Goal: Task Accomplishment & Management: Manage account settings

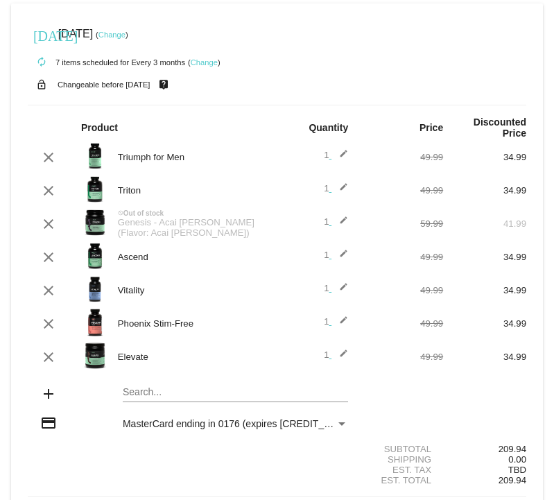
click at [344, 223] on mat-icon "edit" at bounding box center [340, 224] width 17 height 17
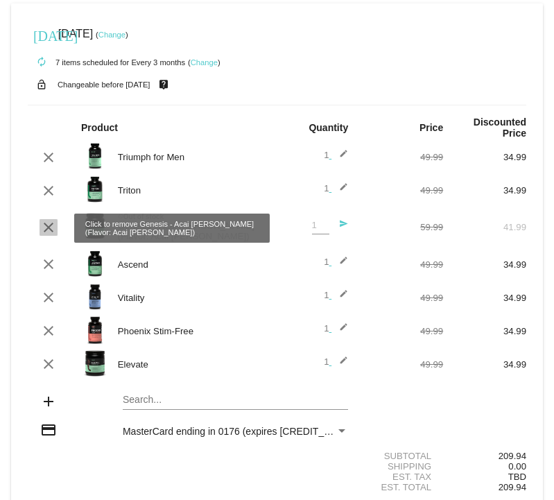
click at [46, 227] on mat-icon "clear" at bounding box center [48, 227] width 17 height 17
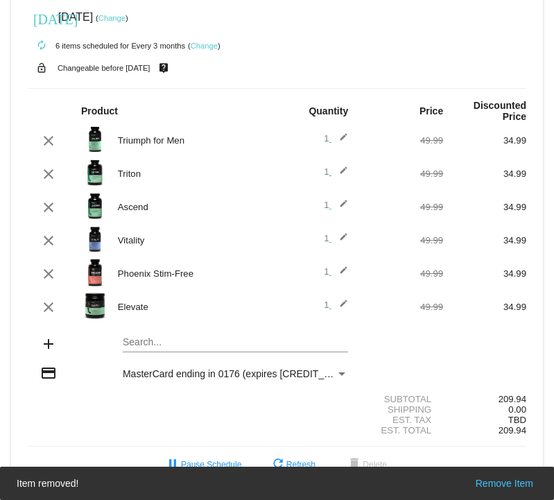
scroll to position [20, 0]
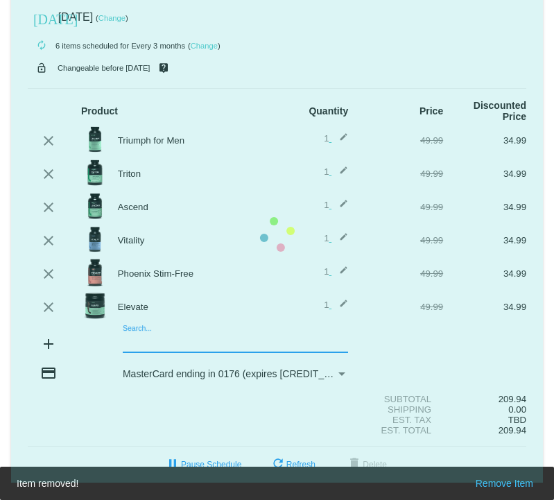
click at [157, 343] on mat-card "[DATE] [DATE] ( Change ) autorenew 6 items scheduled for Every 3 months ( Chang…" at bounding box center [277, 235] width 532 height 496
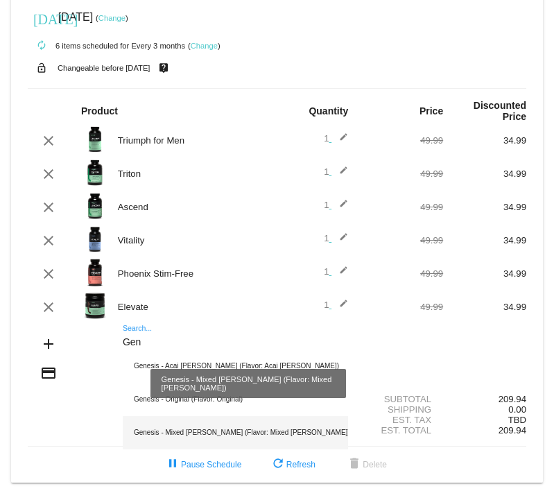
type input "Gen"
click at [184, 434] on div "Genesis - Mixed [PERSON_NAME] (Flavor: Mixed [PERSON_NAME])" at bounding box center [236, 432] width 226 height 33
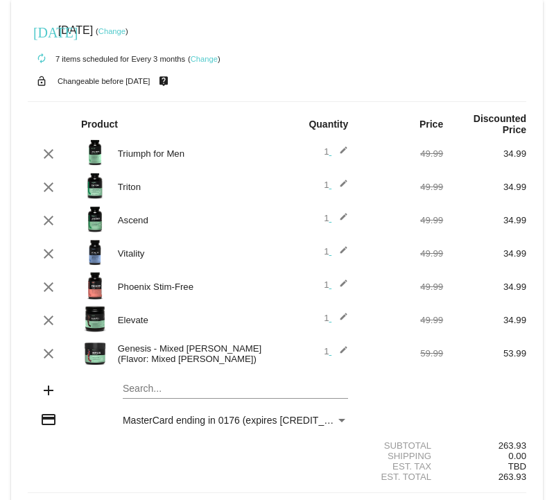
scroll to position [0, 0]
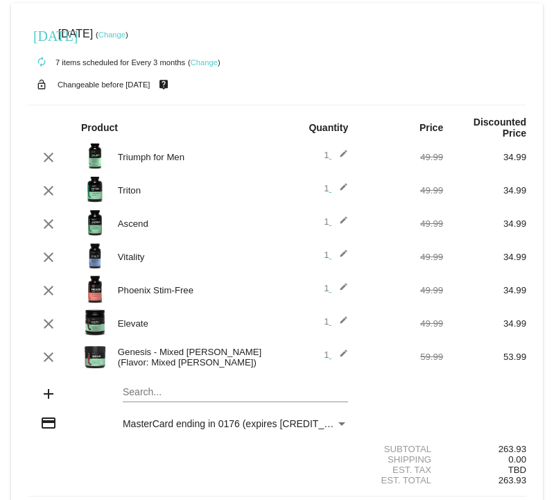
click at [346, 357] on mat-icon "edit" at bounding box center [340, 357] width 17 height 17
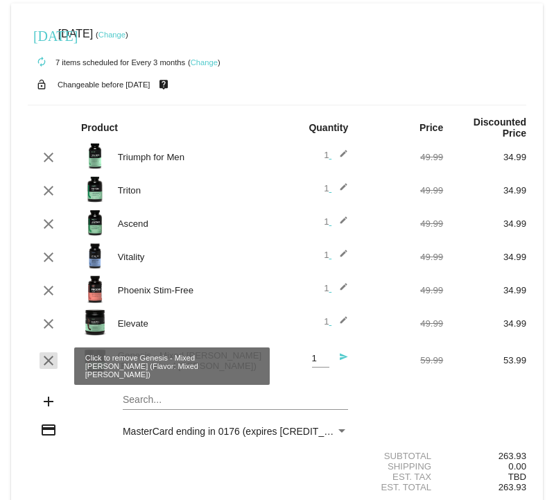
click at [49, 357] on mat-icon "clear" at bounding box center [48, 361] width 17 height 17
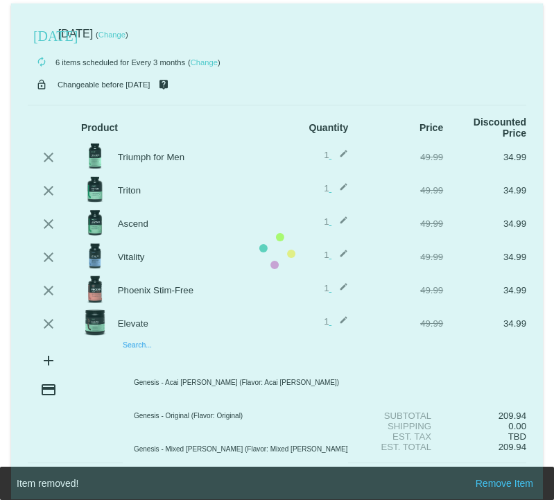
click at [159, 358] on mat-card "[DATE] [DATE] ( Change ) autorenew 6 items scheduled for Every 3 months ( Chang…" at bounding box center [277, 251] width 532 height 496
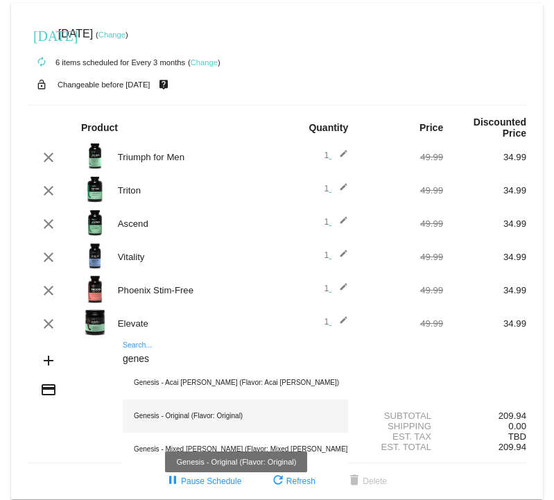
type input "genes"
click at [176, 414] on div "Genesis - Original (Flavor: Original)" at bounding box center [236, 416] width 226 height 33
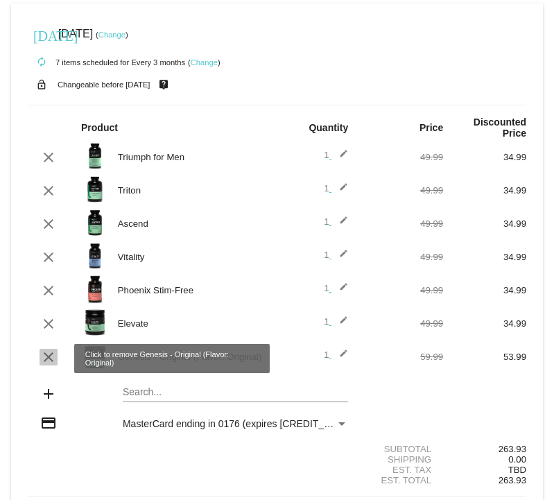
click at [40, 360] on mat-icon "clear" at bounding box center [48, 357] width 17 height 17
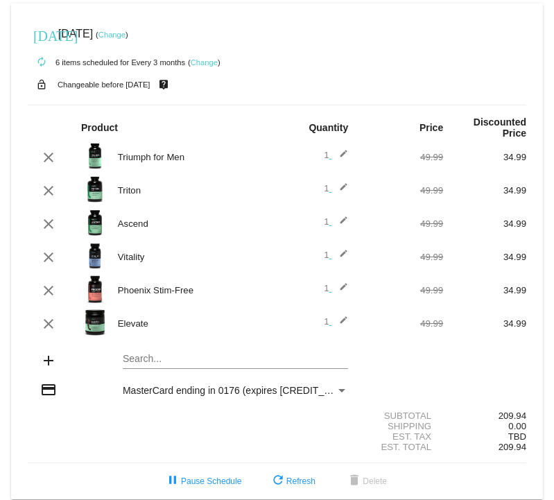
click at [212, 359] on mat-card "[DATE] [DATE] ( Change ) autorenew 6 items scheduled for Every 3 months ( Chang…" at bounding box center [277, 251] width 532 height 496
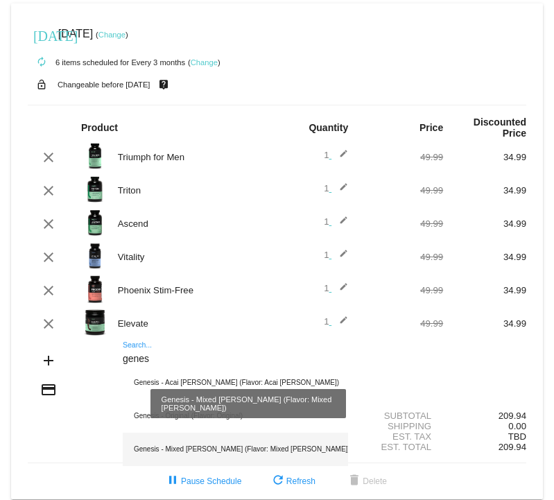
type input "genes"
click at [194, 446] on div "Genesis - Mixed [PERSON_NAME] (Flavor: Mixed [PERSON_NAME])" at bounding box center [236, 449] width 226 height 33
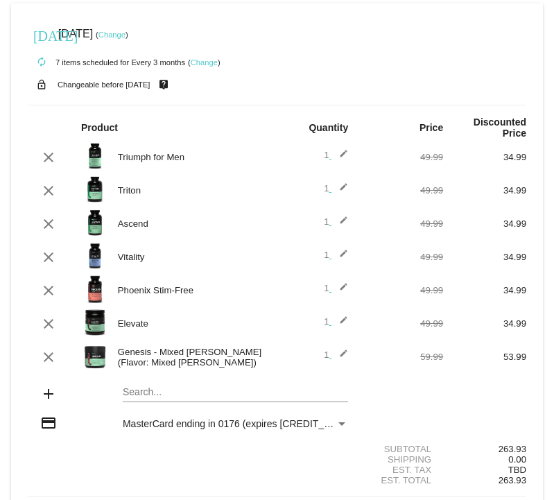
scroll to position [53, 0]
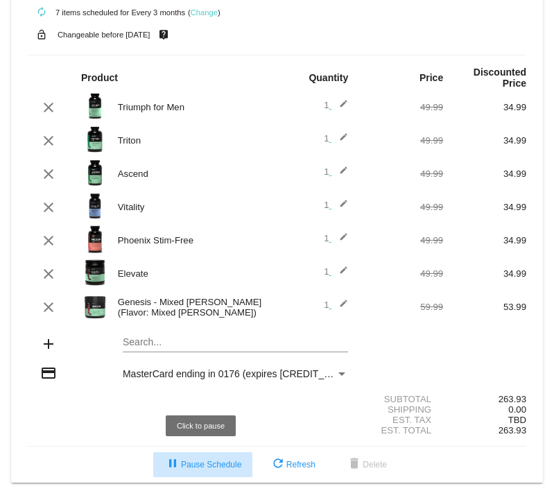
click at [187, 470] on button "pause Pause Schedule" at bounding box center [202, 464] width 99 height 25
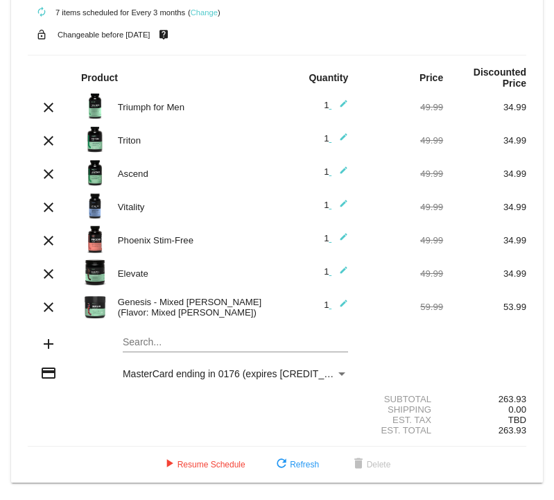
scroll to position [0, 0]
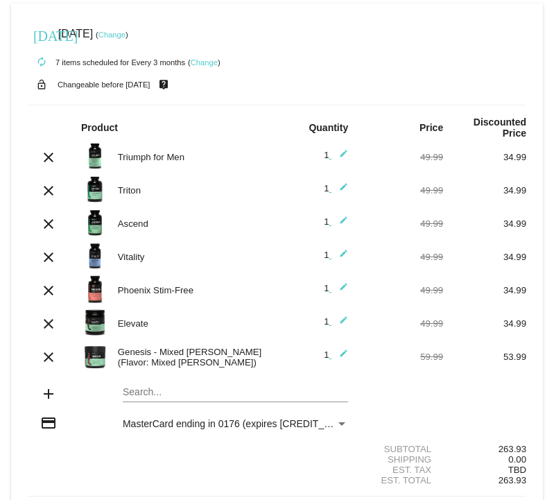
click at [138, 29] on div "[DATE] [DATE] ( Change )" at bounding box center [277, 34] width 499 height 28
click at [126, 37] on link "Change" at bounding box center [112, 35] width 27 height 8
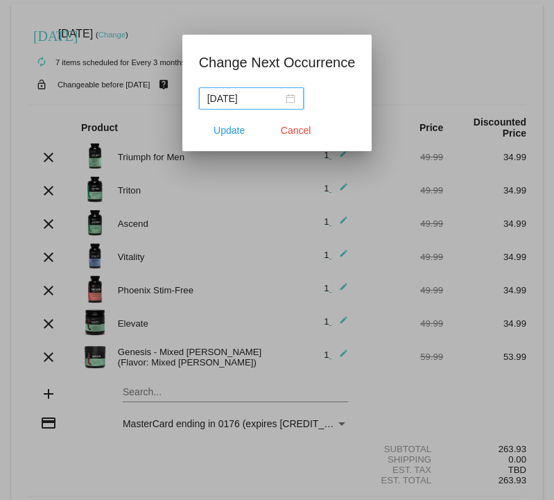
click at [279, 103] on div "[DATE]" at bounding box center [251, 98] width 88 height 15
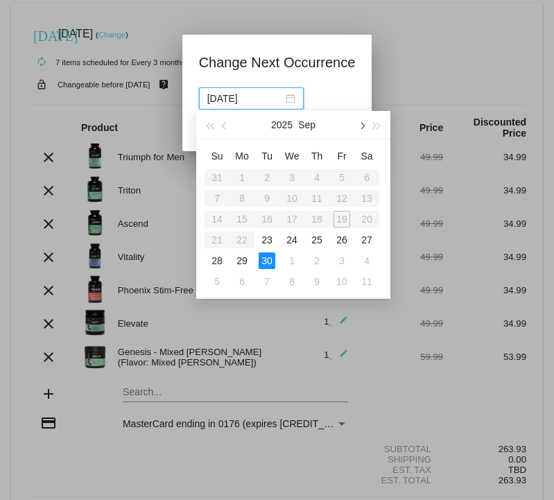
click at [359, 121] on button "button" at bounding box center [361, 125] width 15 height 28
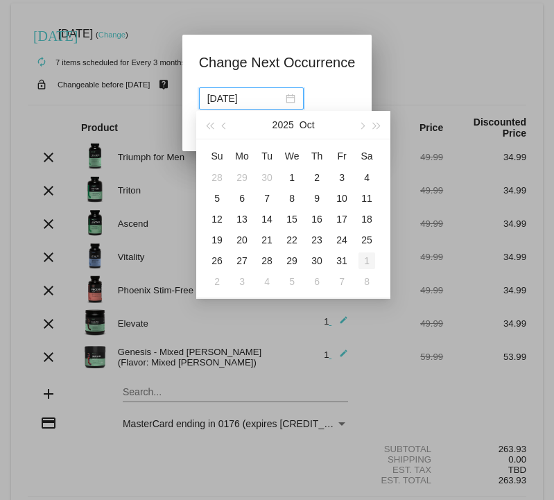
click at [364, 260] on div "1" at bounding box center [367, 261] width 17 height 17
type input "[DATE]"
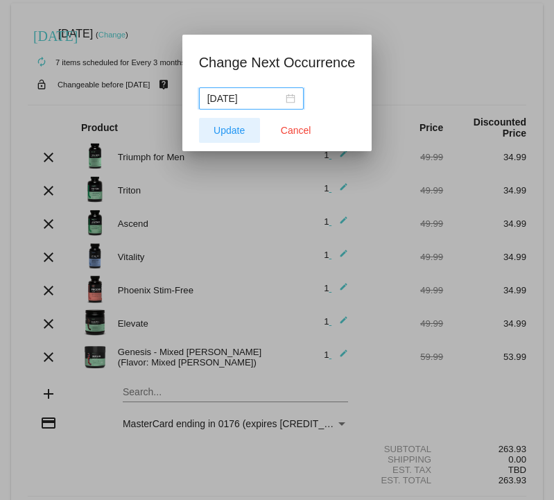
click at [232, 136] on button "Update" at bounding box center [229, 130] width 61 height 25
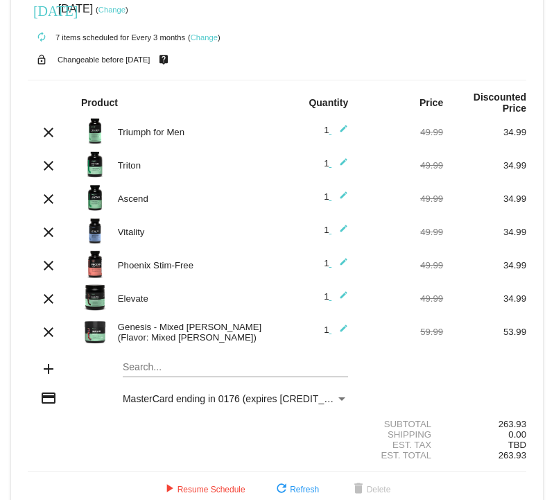
scroll to position [53, 0]
